Goal: Information Seeking & Learning: Learn about a topic

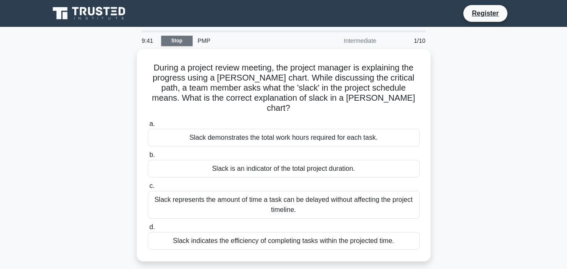
click at [184, 39] on link "Stop" at bounding box center [177, 41] width 32 height 11
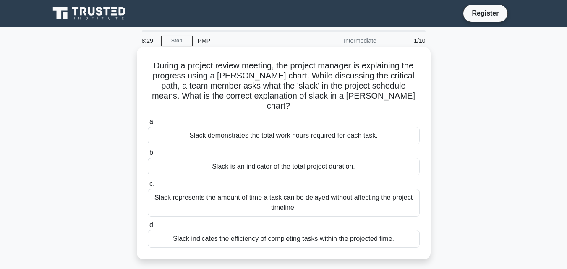
click at [320, 127] on div "Slack demonstrates the total work hours required for each task." at bounding box center [284, 136] width 272 height 18
click at [148, 125] on input "a. Slack demonstrates the total work hours required for each task." at bounding box center [148, 121] width 0 height 5
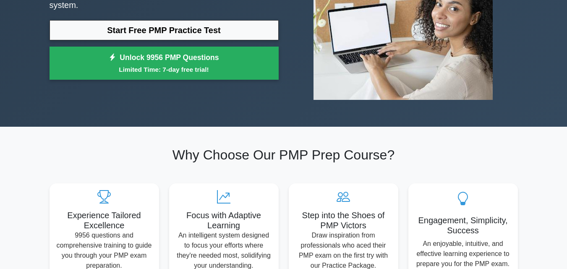
scroll to position [70, 0]
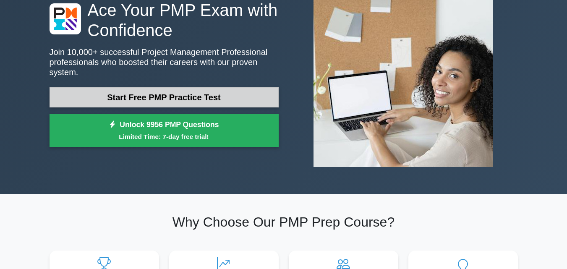
click at [194, 93] on link "Start Free PMP Practice Test" at bounding box center [164, 97] width 229 height 20
